Goal: Navigation & Orientation: Find specific page/section

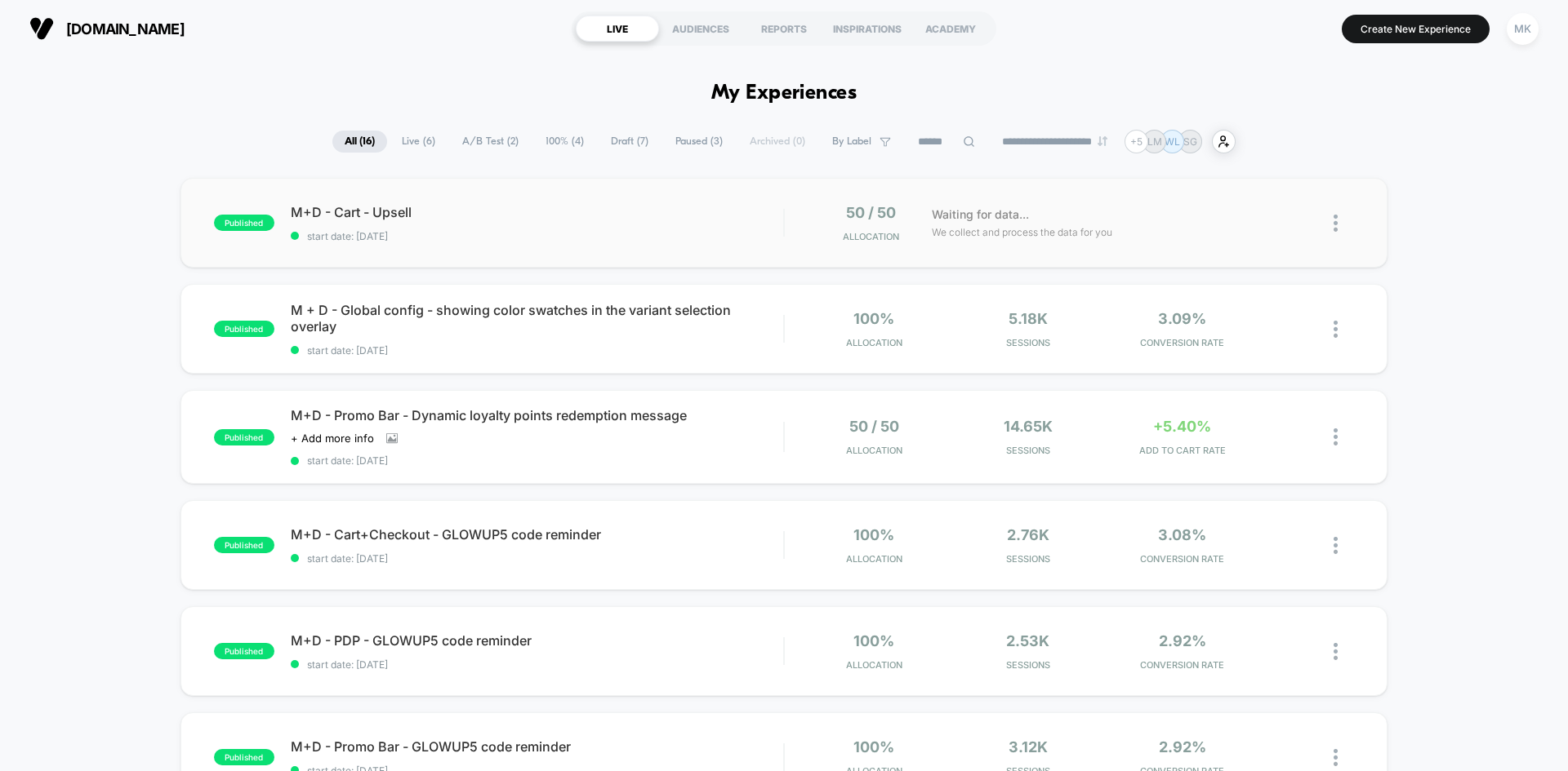
scroll to position [82, 0]
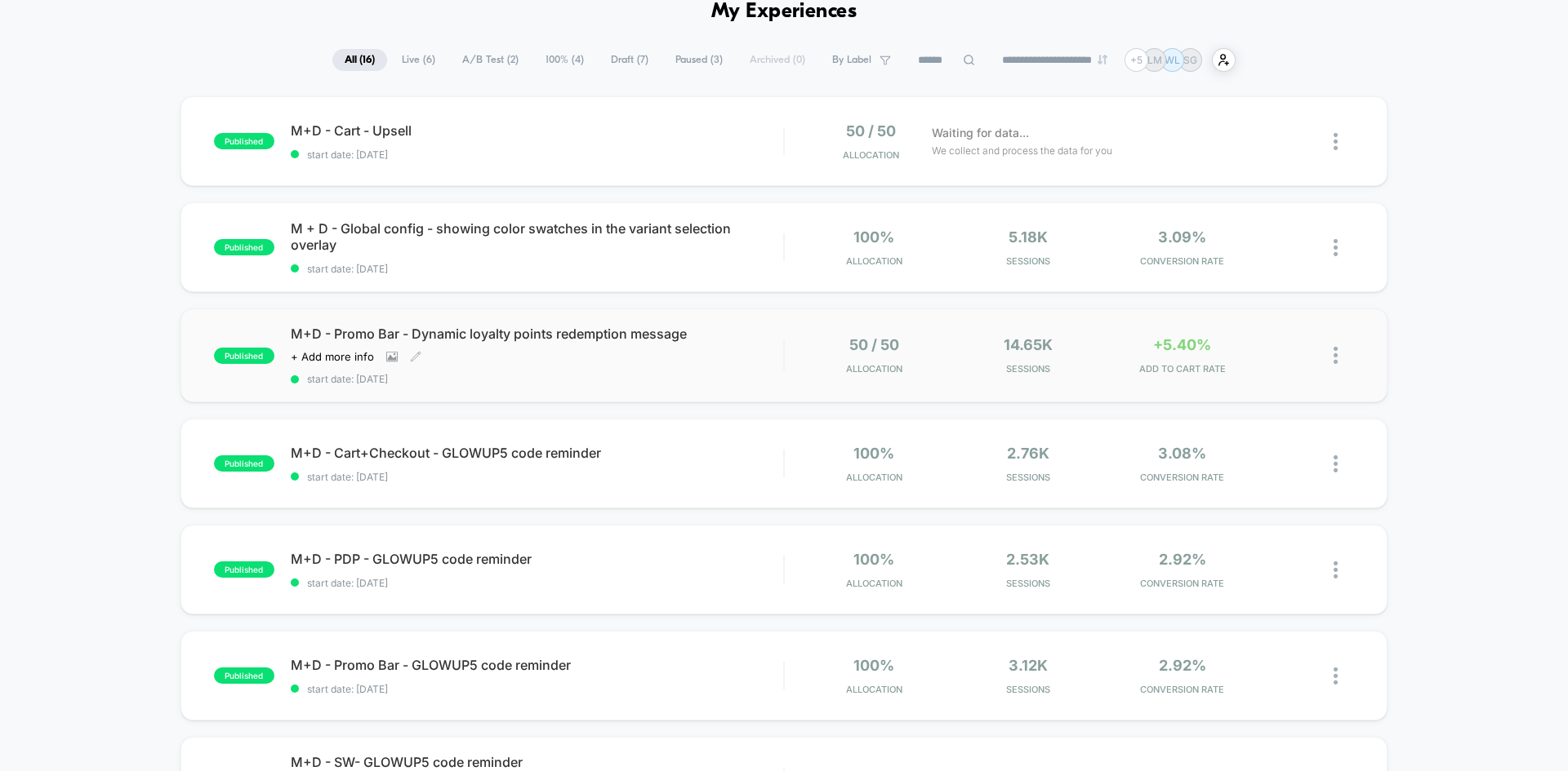
click at [686, 372] on div "M+D - Promo Bar - Dynamic loyalty points redemption message Click to view image…" at bounding box center [536, 355] width 492 height 59
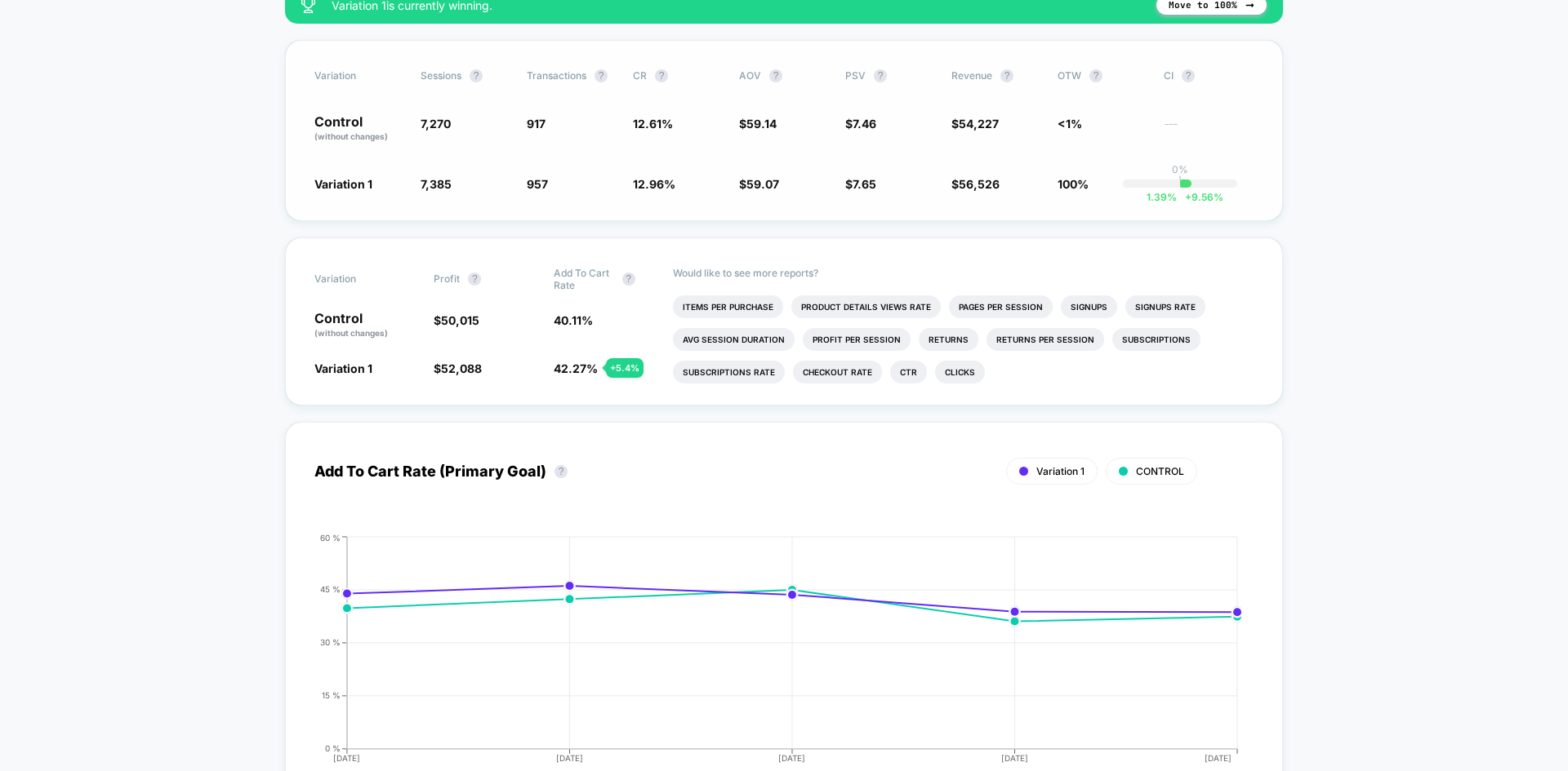
scroll to position [571, 0]
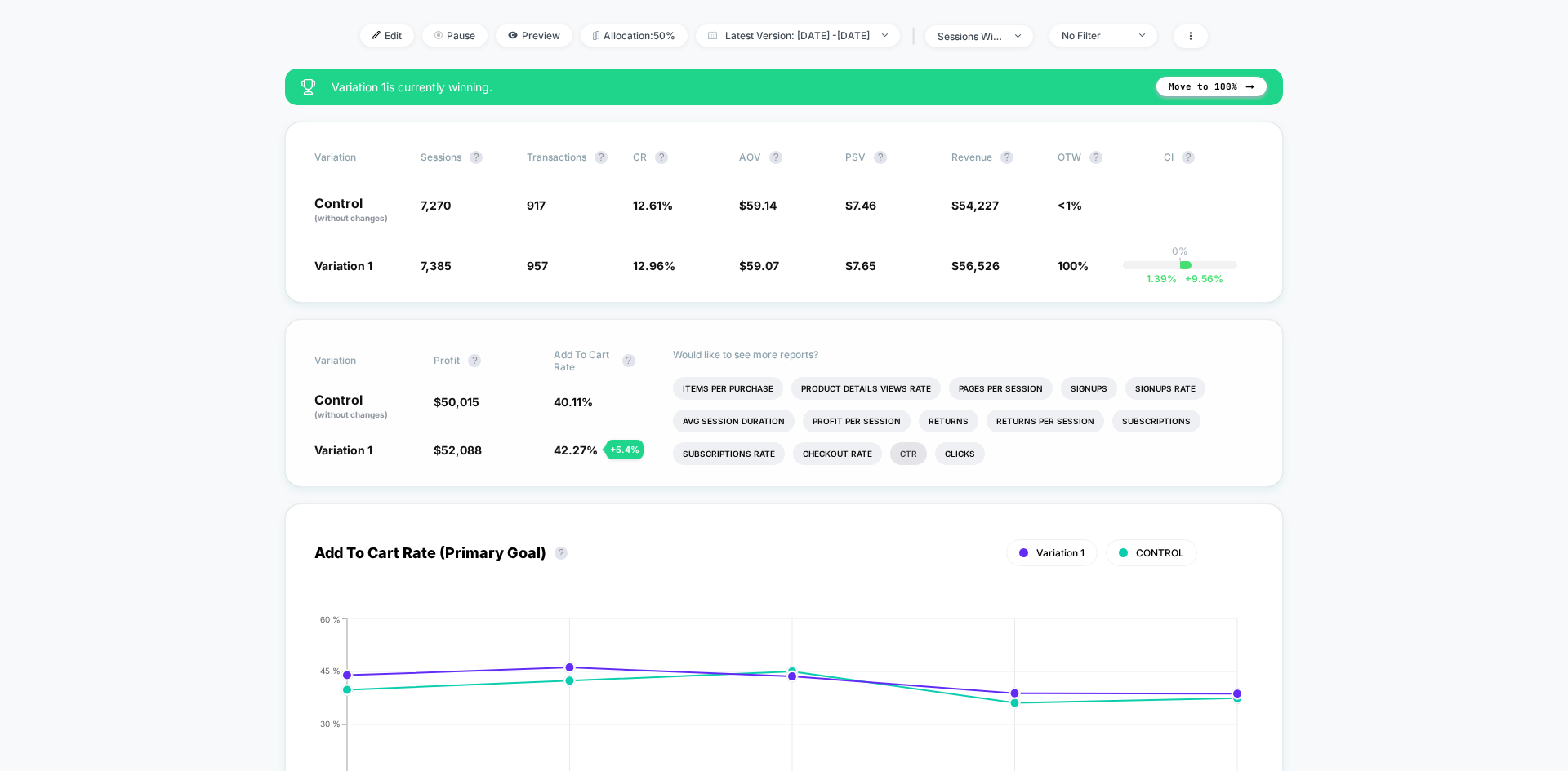
click at [907, 449] on li "Ctr" at bounding box center [909, 453] width 37 height 22
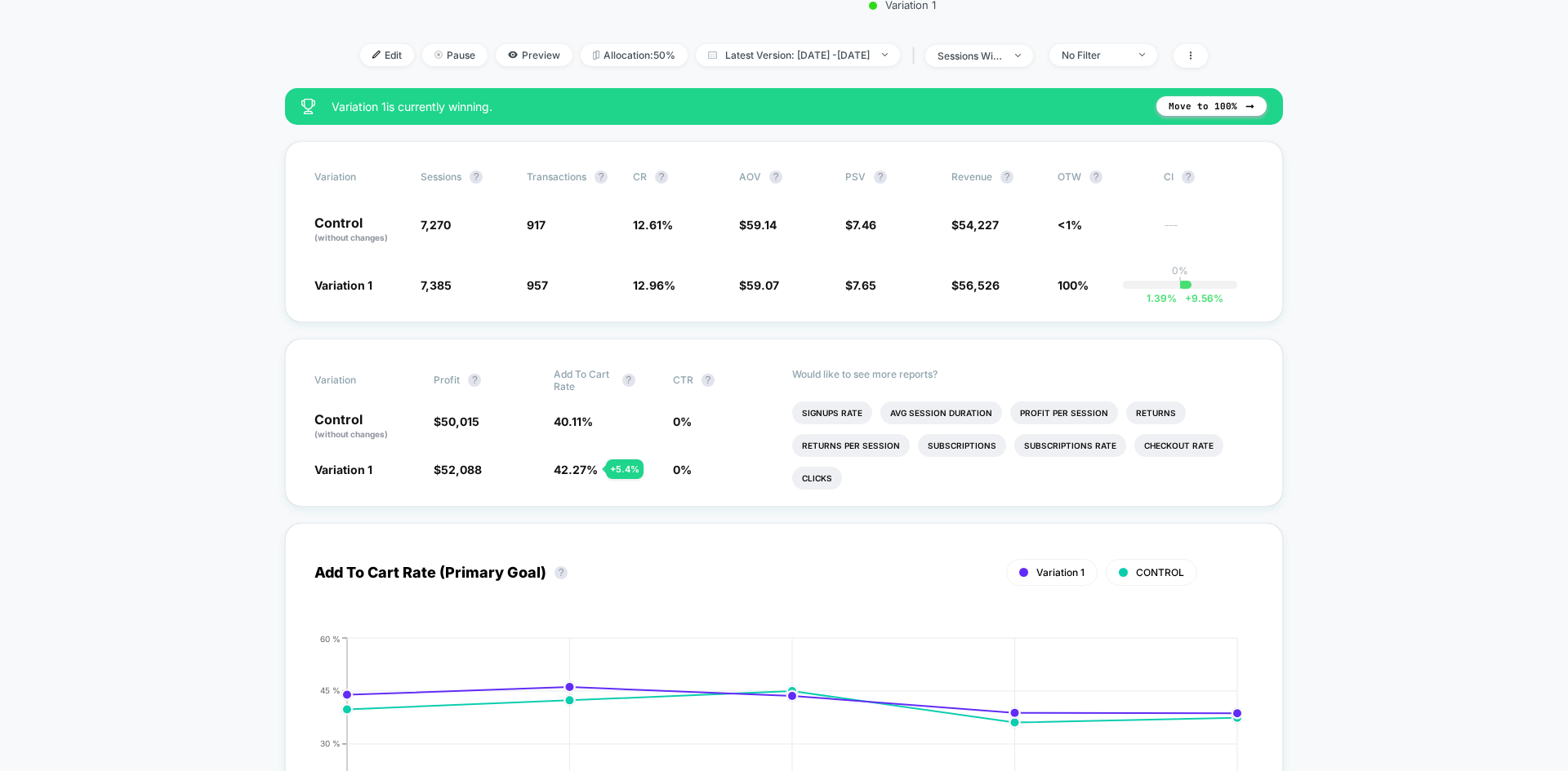
scroll to position [489, 0]
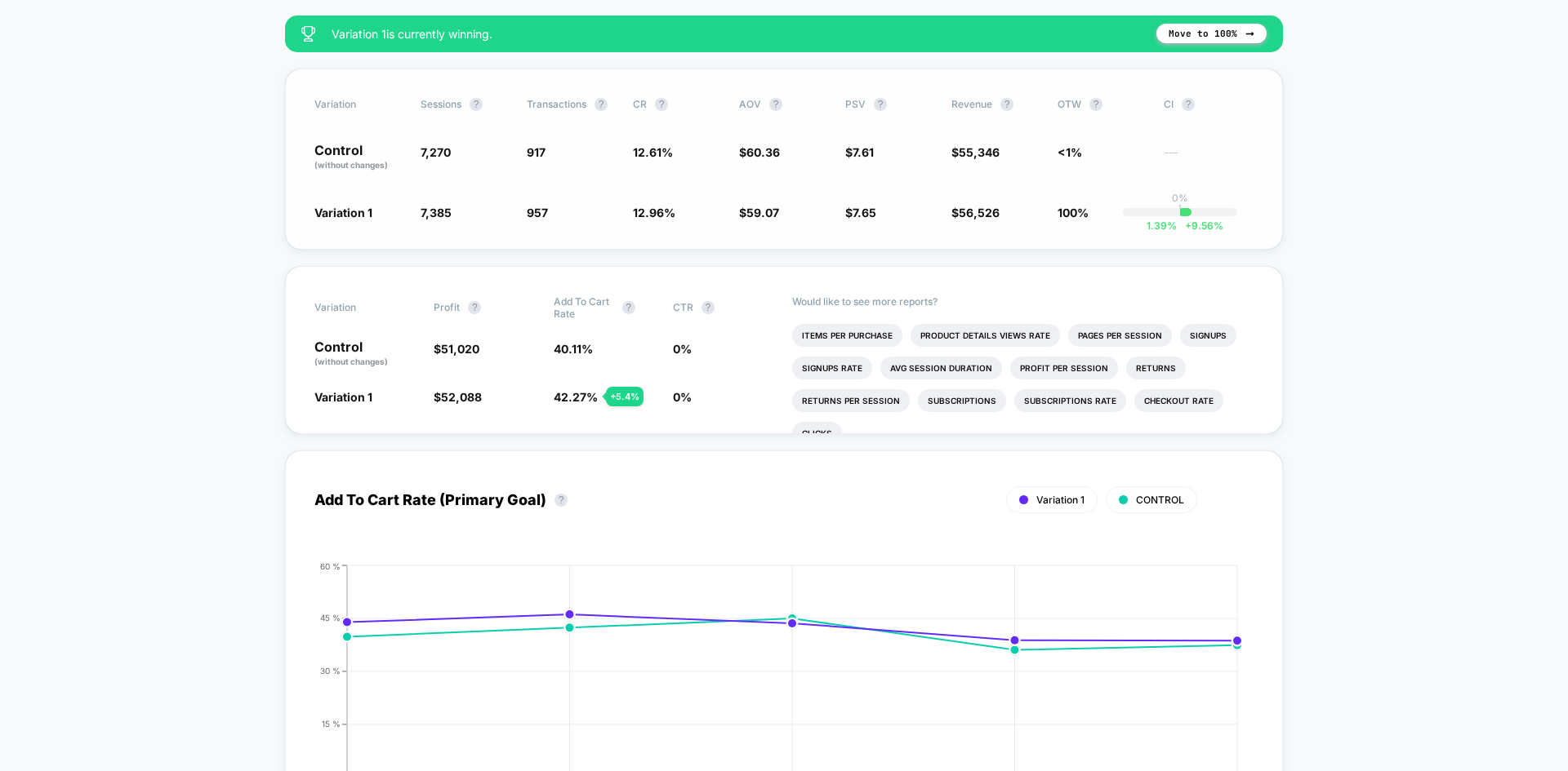
scroll to position [653, 0]
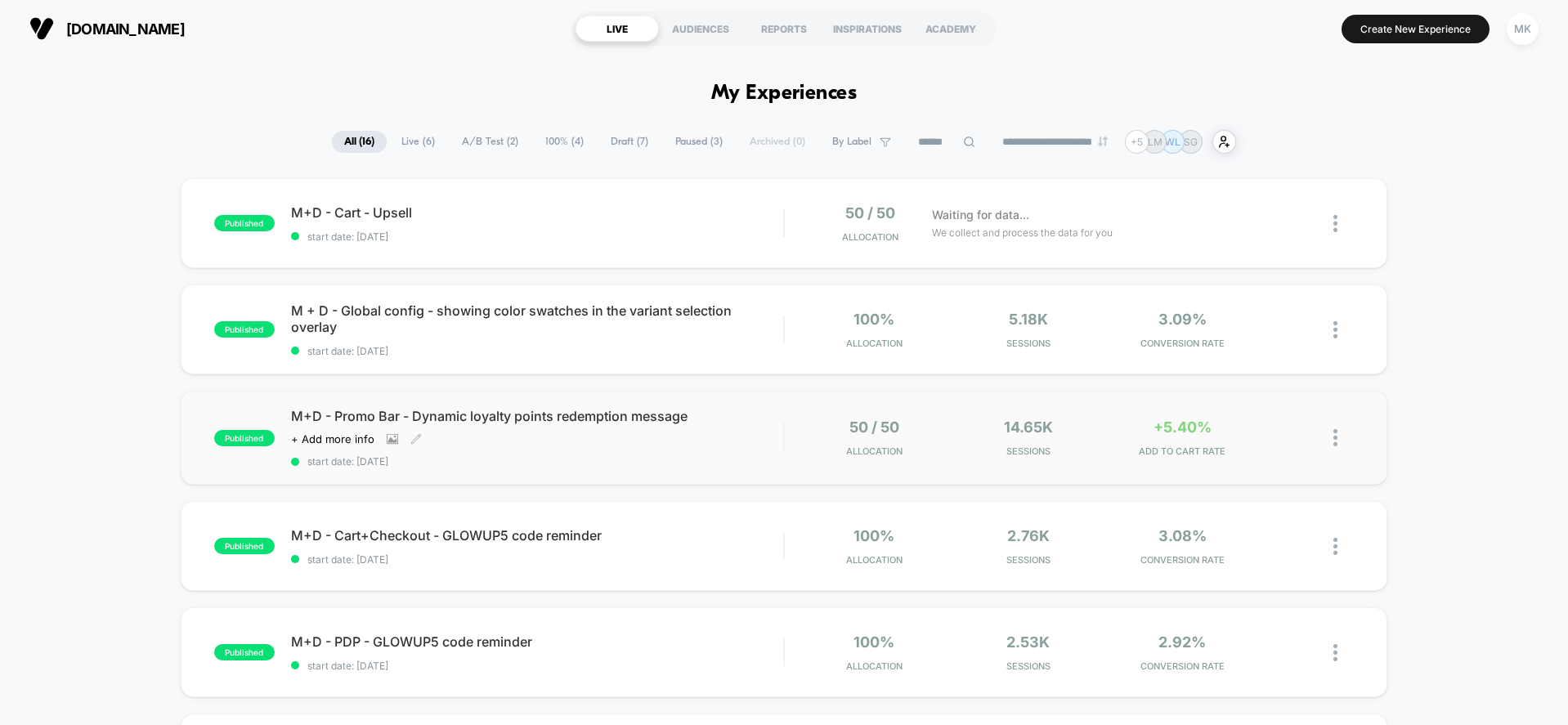
click at [614, 425] on div "M+D - Promo Bar - Dynamic loyalty points redemption message Click to view image…" at bounding box center [537, 437] width 493 height 60
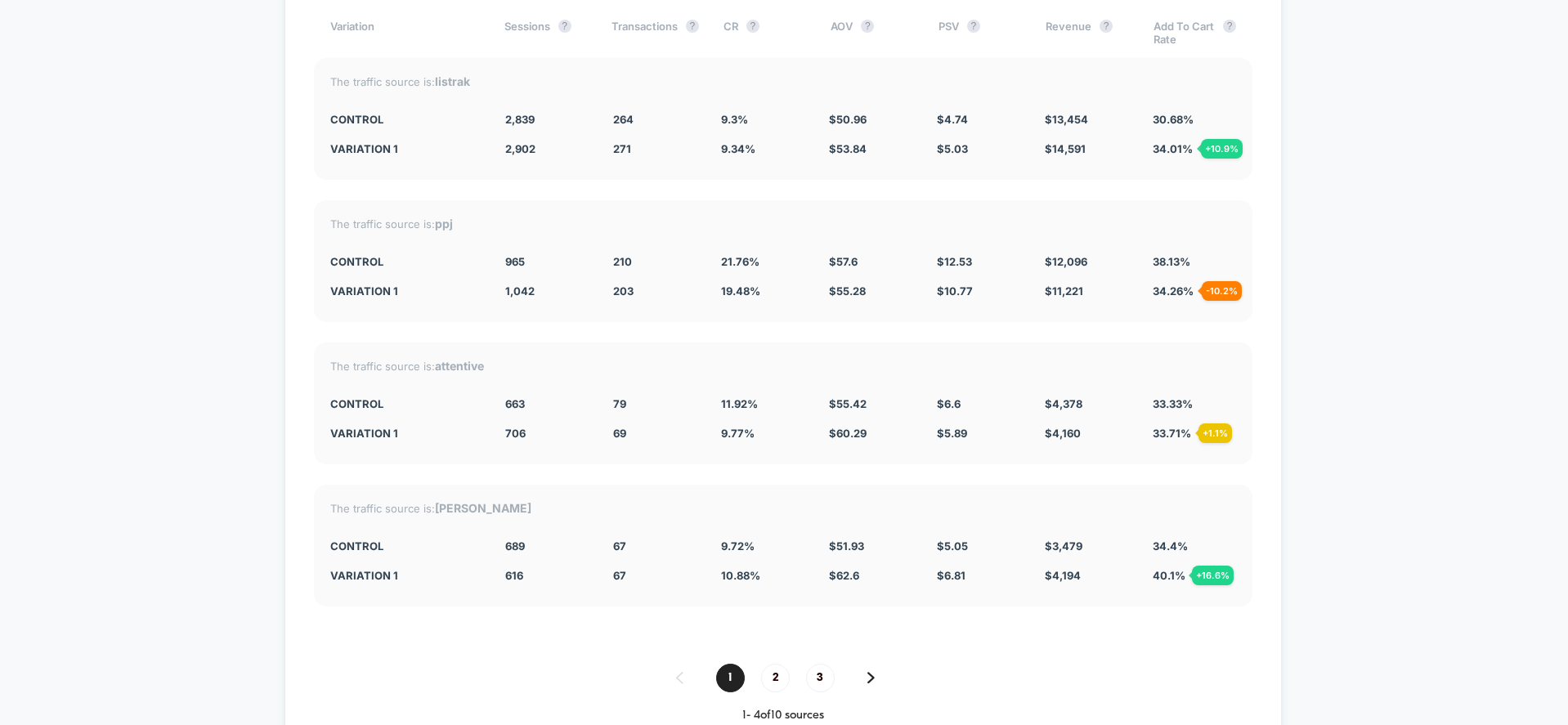
scroll to position [4182, 0]
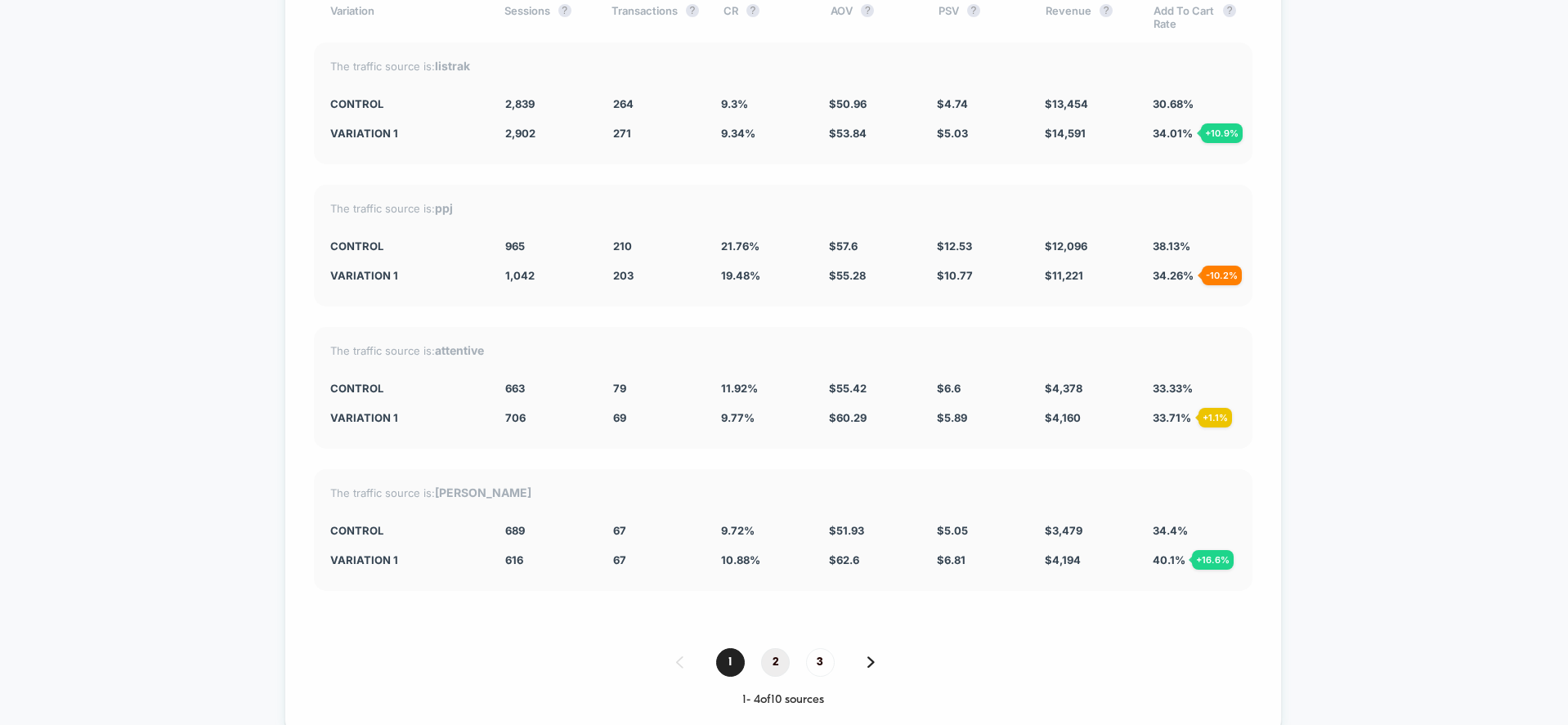
click at [765, 662] on span "2" at bounding box center [775, 662] width 28 height 28
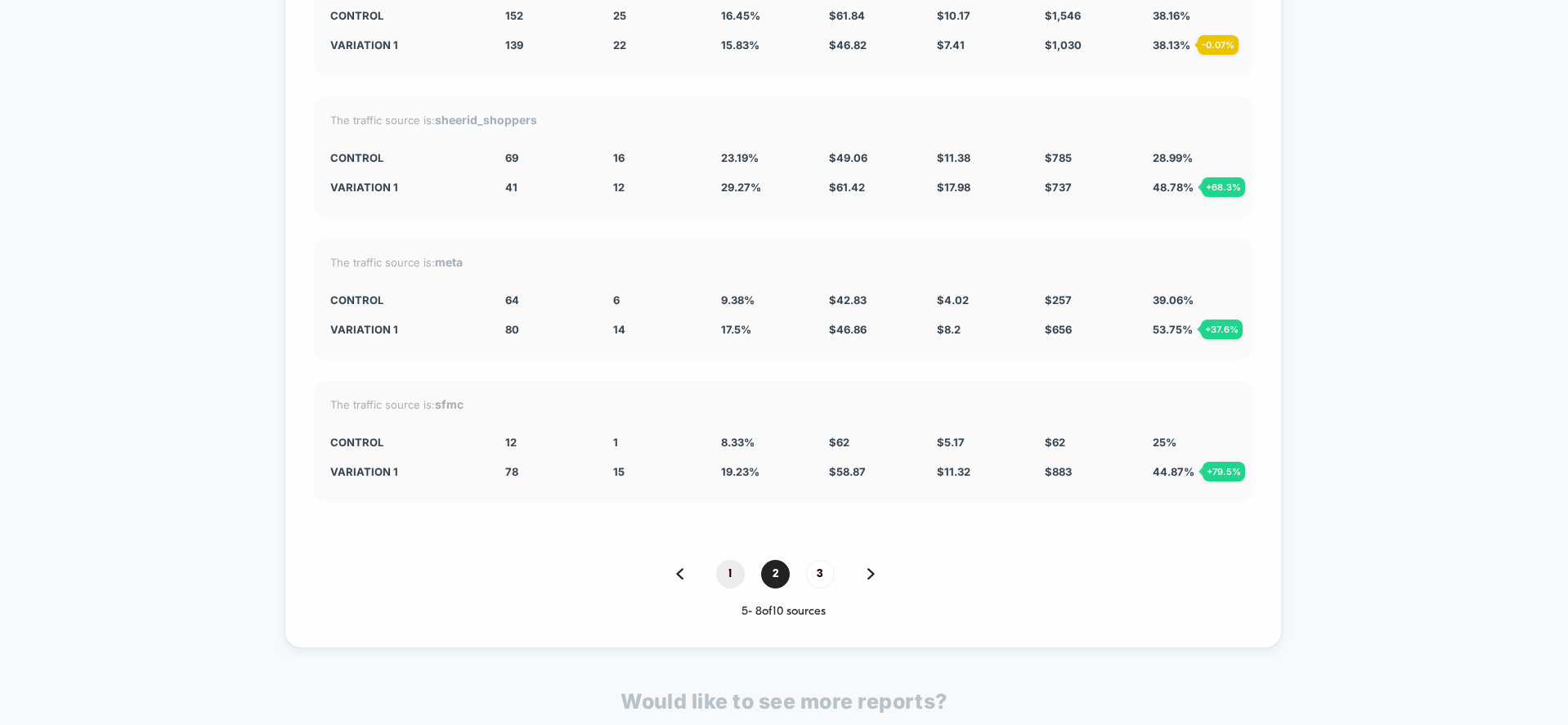
scroll to position [4271, 0]
click at [725, 575] on span "1" at bounding box center [730, 573] width 28 height 28
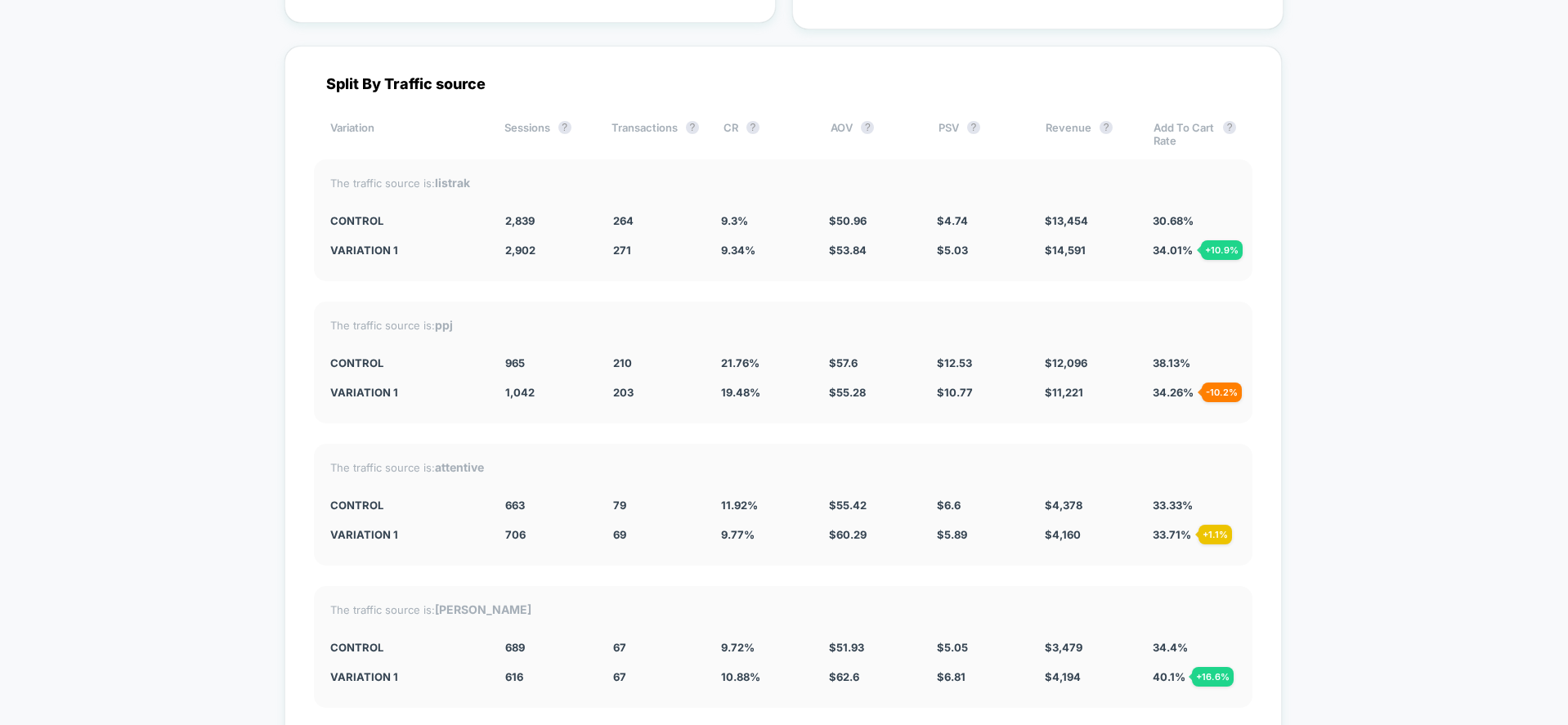
scroll to position [4064, 0]
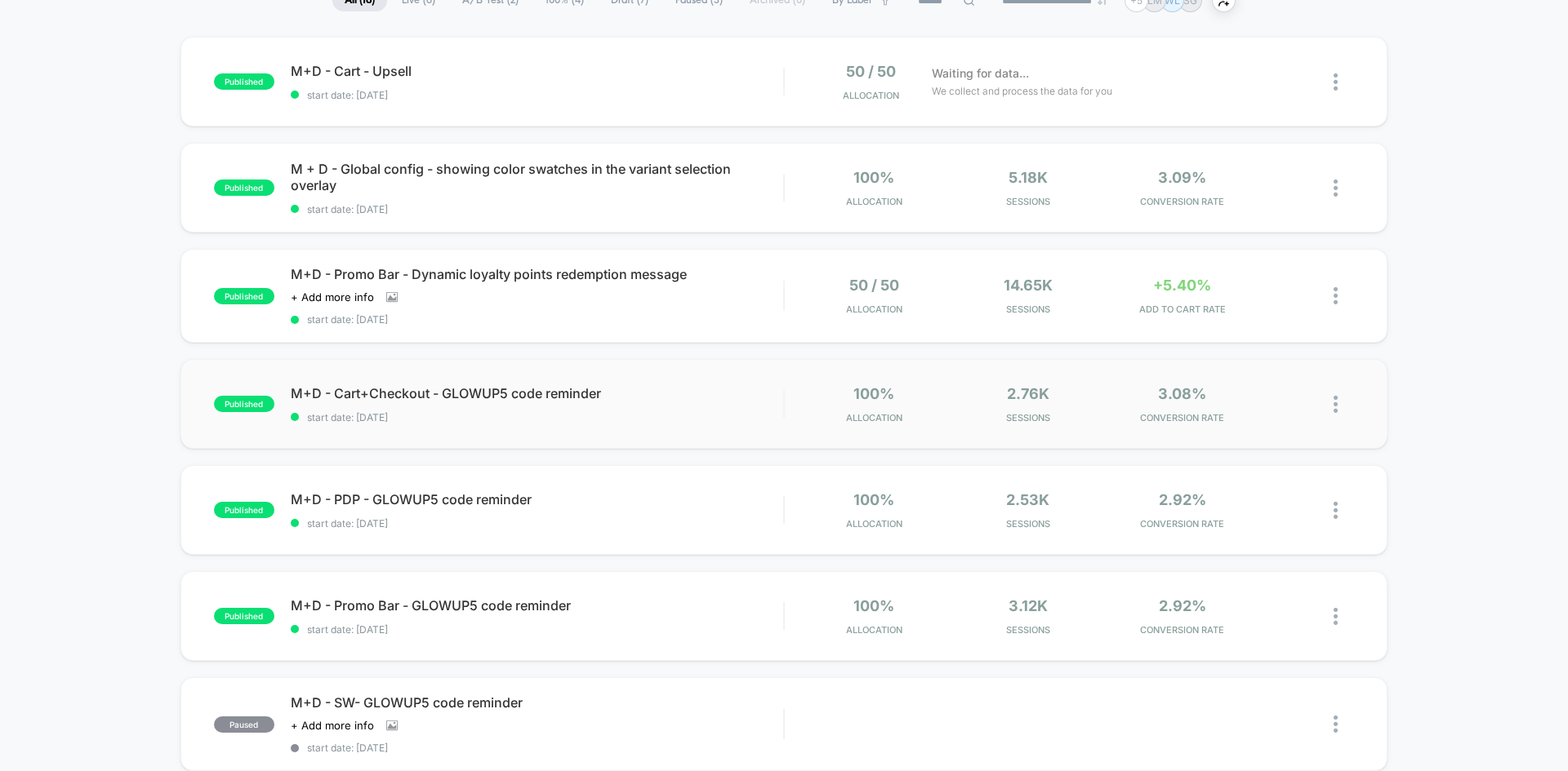
scroll to position [163, 0]
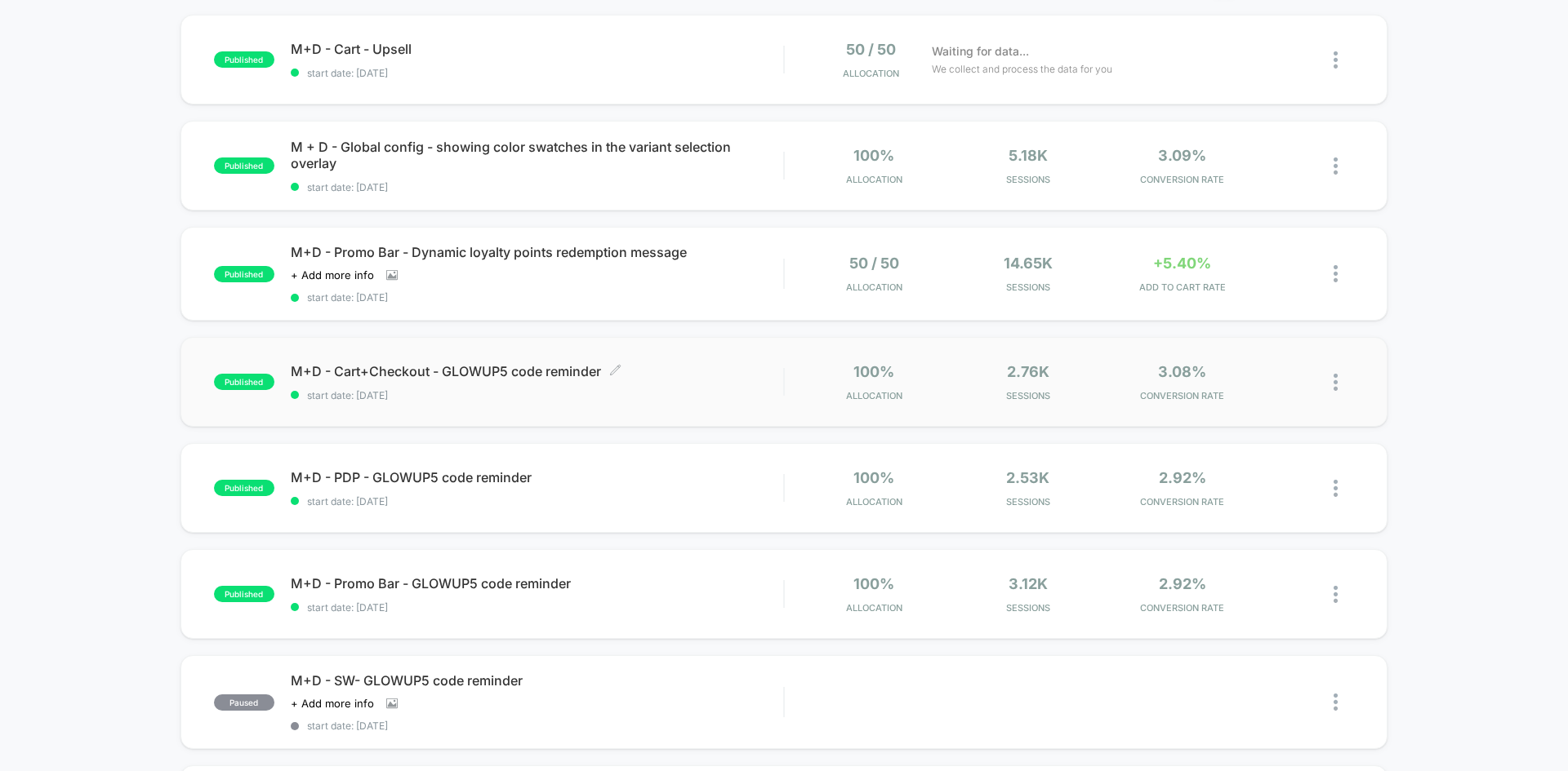
click at [722, 369] on span "M+D - Cart+Checkout - GLOWUP5 code reminder Click to edit experience details" at bounding box center [536, 371] width 492 height 17
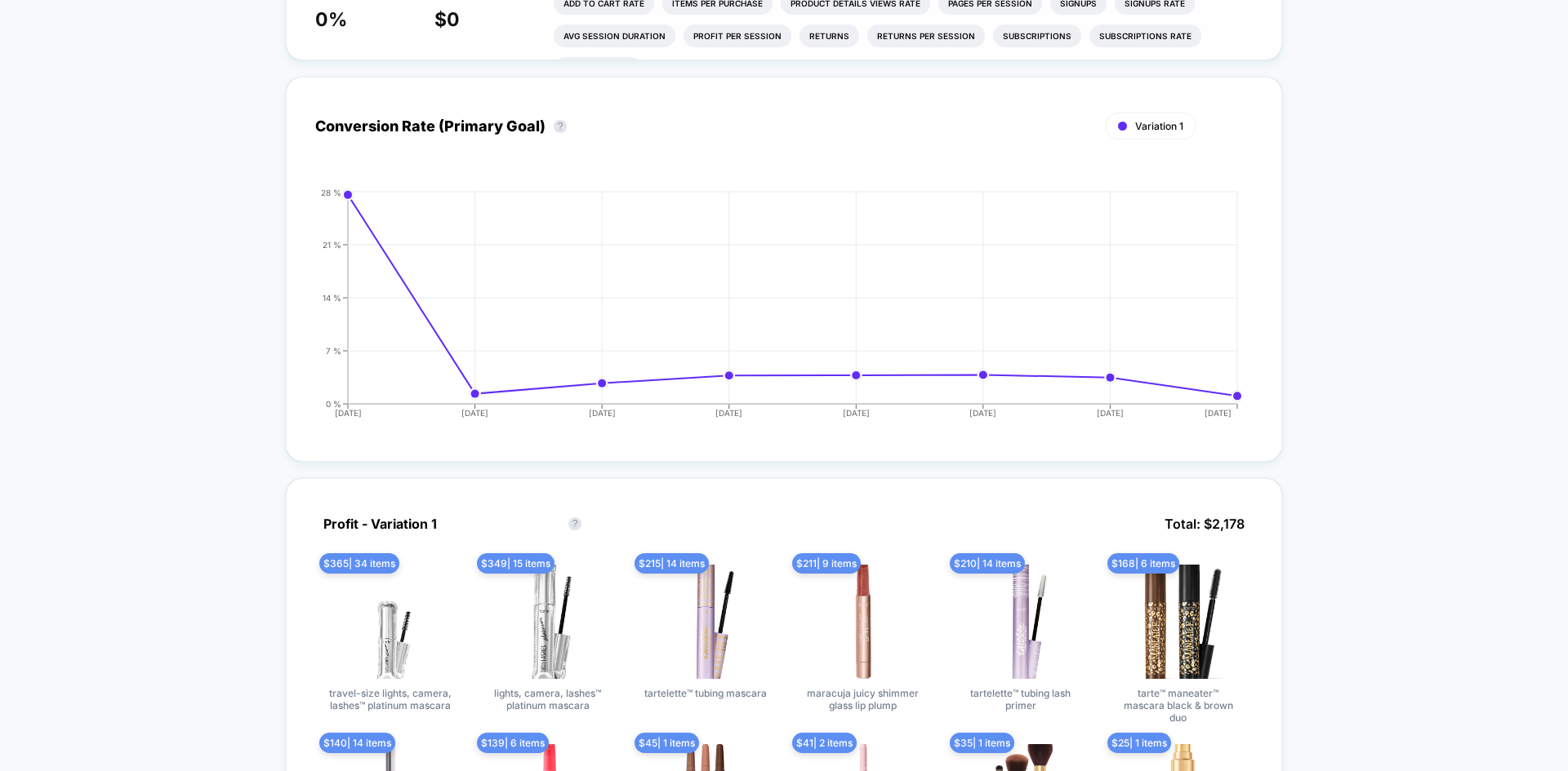
scroll to position [82, 0]
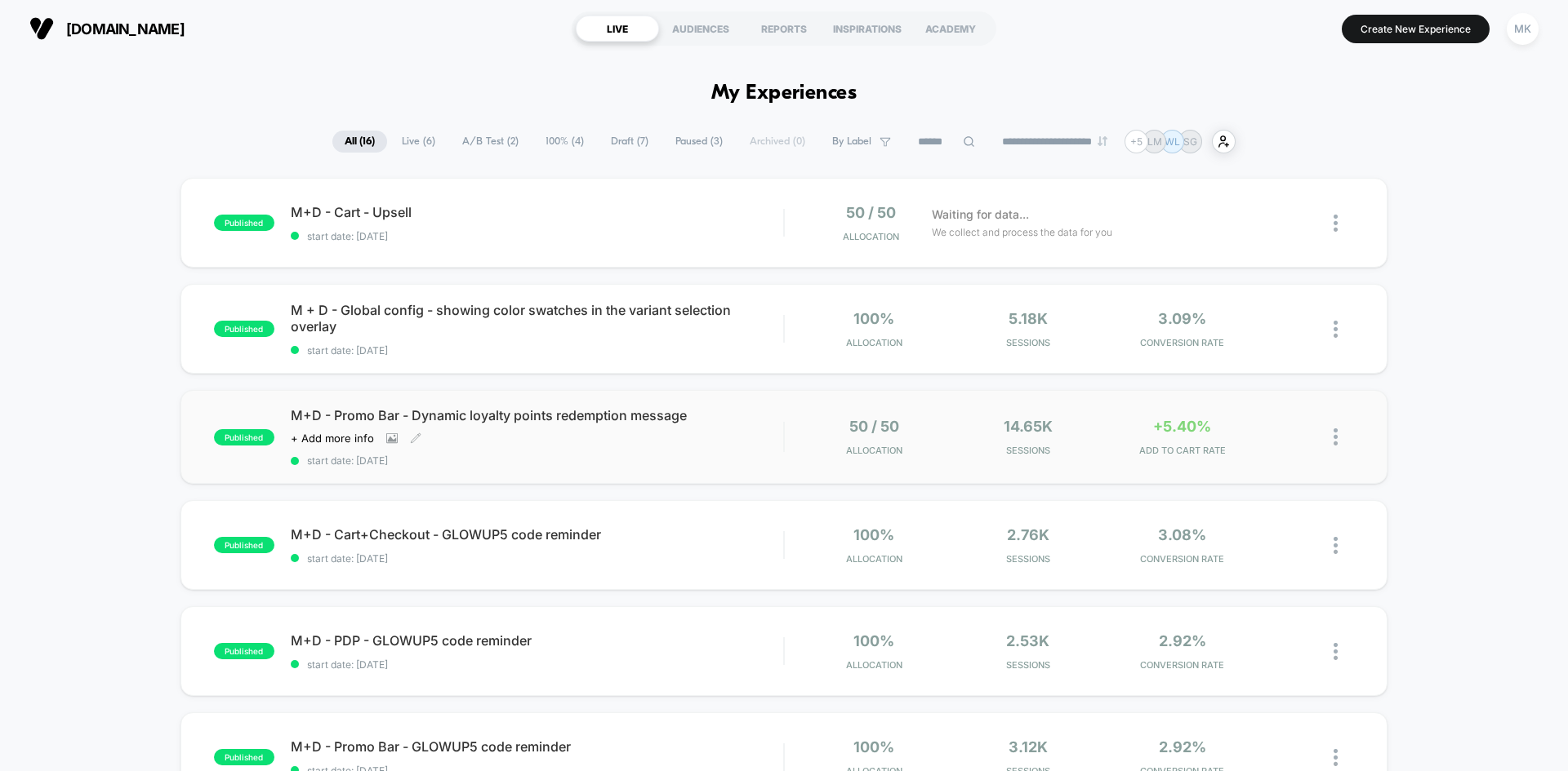
click at [639, 447] on div "M+D - Promo Bar - Dynamic loyalty points redemption message Click to view image…" at bounding box center [536, 437] width 492 height 59
